Goal: Information Seeking & Learning: Learn about a topic

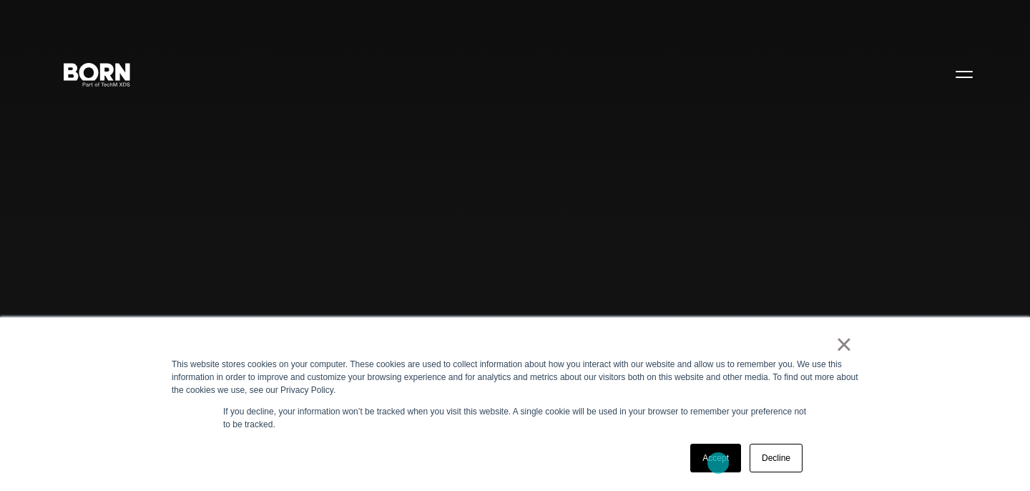
click at [717, 462] on link "Accept" at bounding box center [715, 458] width 51 height 29
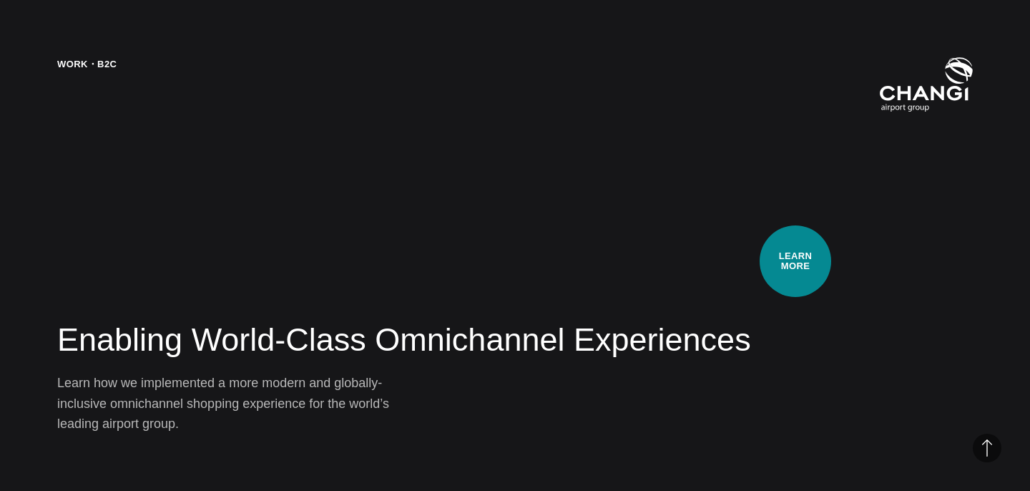
scroll to position [2000, 0]
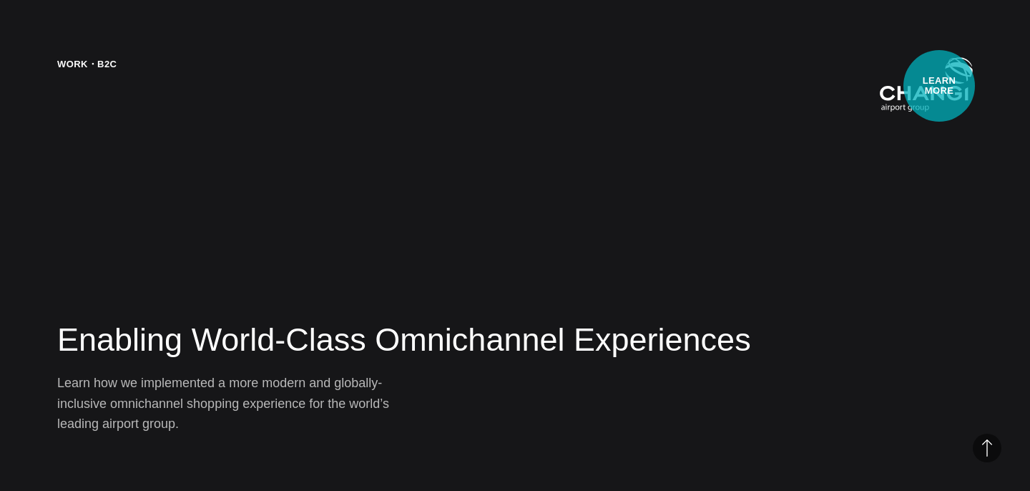
click at [939, 86] on img at bounding box center [926, 84] width 93 height 55
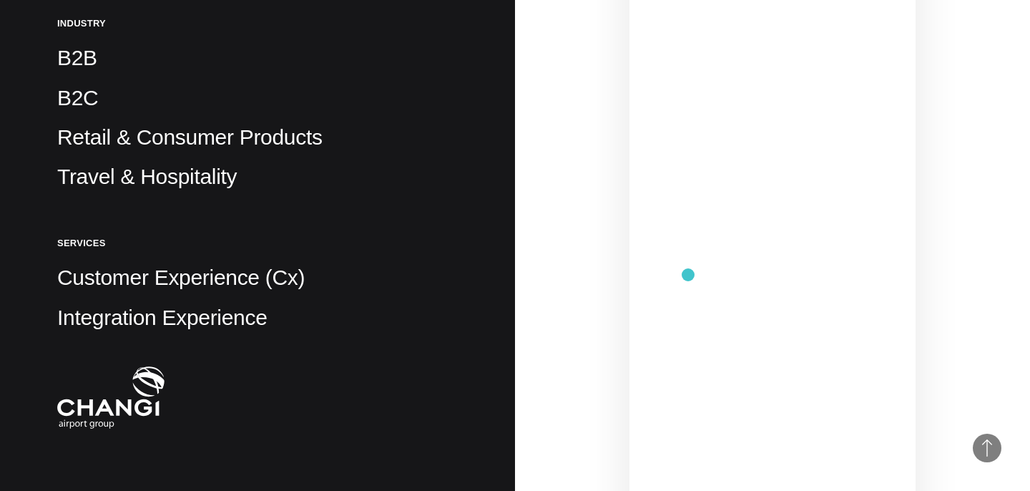
scroll to position [480, 0]
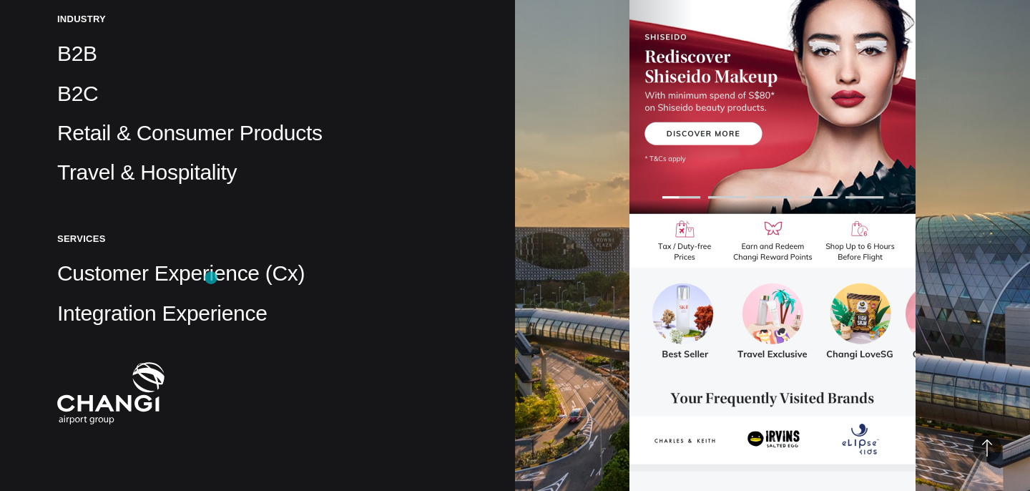
click at [211, 278] on p "Customer Experience (Cx)" at bounding box center [257, 273] width 401 height 29
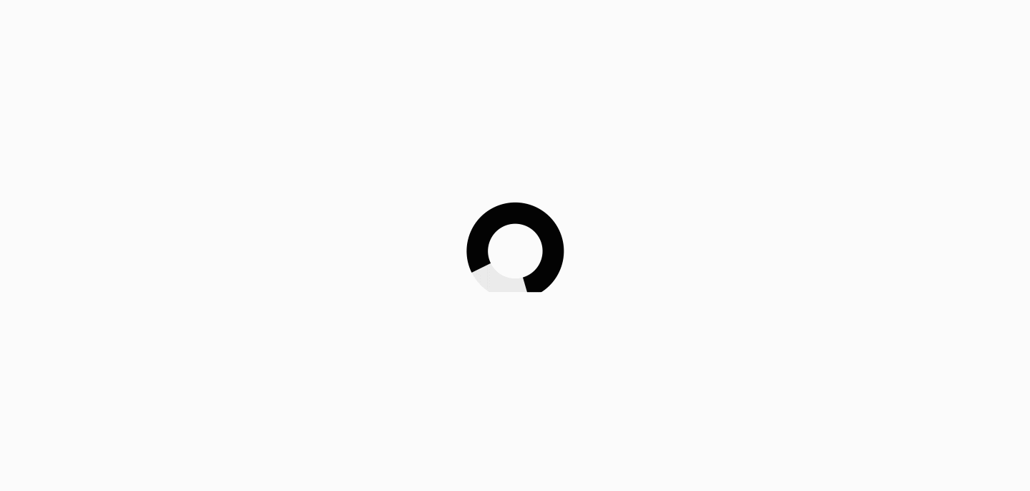
scroll to position [480, 0]
